Goal: Information Seeking & Learning: Learn about a topic

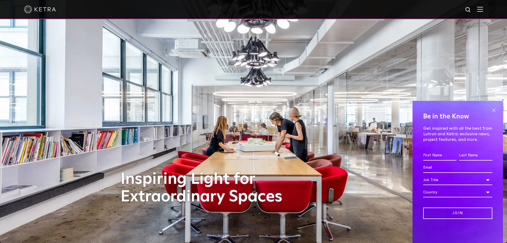
click at [494, 110] on span at bounding box center [494, 110] width 8 height 8
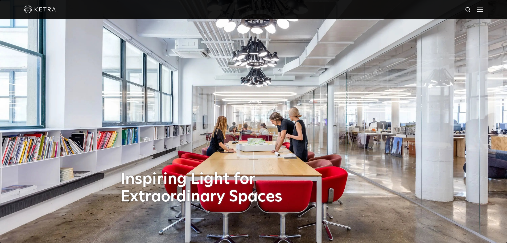
click at [483, 11] on img at bounding box center [480, 9] width 6 height 5
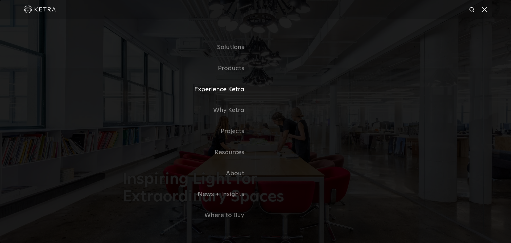
click at [232, 91] on link "Experience Ketra" at bounding box center [188, 89] width 133 height 21
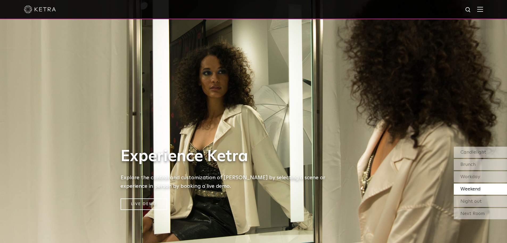
click at [482, 11] on img at bounding box center [480, 9] width 6 height 5
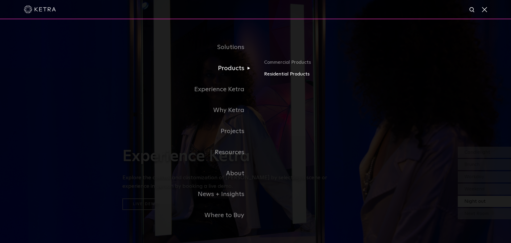
click at [294, 74] on link "Residential Products" at bounding box center [326, 74] width 125 height 8
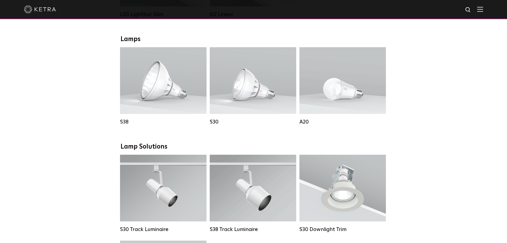
scroll to position [293, 0]
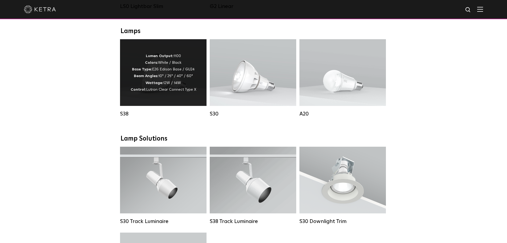
click at [162, 84] on p "Lumen Output: 1100 Colors: White / Black Base Type: E26 Edison Base / GU24 Beam…" at bounding box center [163, 73] width 65 height 40
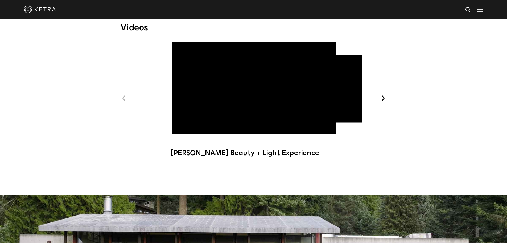
scroll to position [319, 0]
click at [383, 97] on button "Next" at bounding box center [383, 97] width 7 height 7
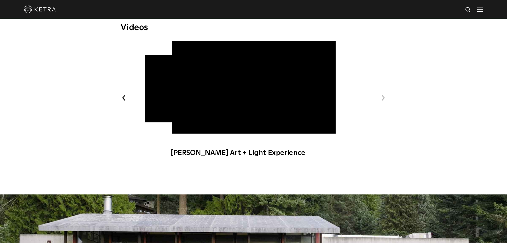
click at [252, 94] on span "[PERSON_NAME] Art + Light Experience" at bounding box center [253, 101] width 179 height 121
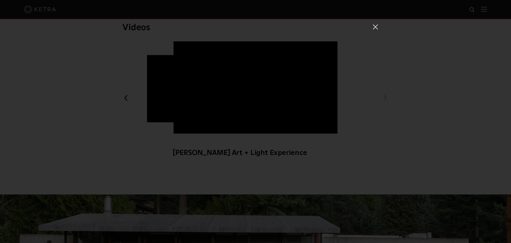
click at [375, 27] on span at bounding box center [375, 26] width 6 height 5
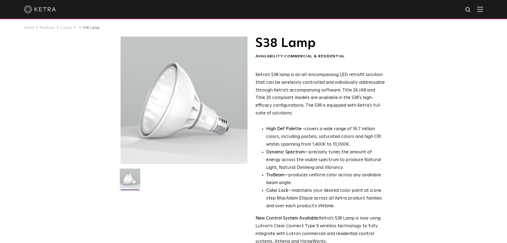
scroll to position [0, 0]
